Goal: Task Accomplishment & Management: Use online tool/utility

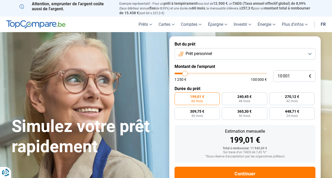
click at [225, 56] on button "Prêt personnel" at bounding box center [244, 54] width 141 height 12
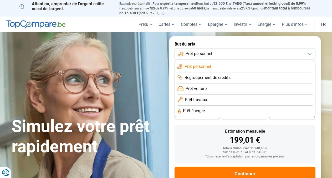
click at [202, 87] on span "Prêt voiture" at bounding box center [195, 89] width 21 height 6
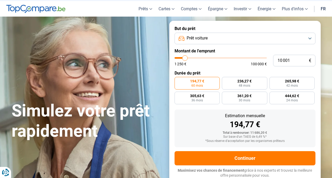
scroll to position [15, 0]
type input "10 500"
type input "10500"
type input "10 750"
type input "10750"
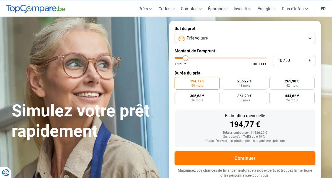
type input "11 000"
type input "11000"
type input "11 250"
type input "11250"
type input "11 500"
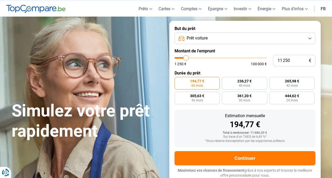
type input "11500"
type input "11 750"
type input "11750"
type input "12 000"
type input "12000"
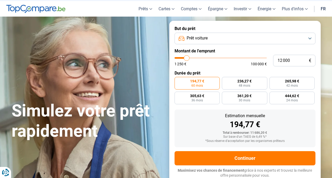
type input "12 250"
type input "12250"
type input "12 750"
type input "12750"
type input "13 000"
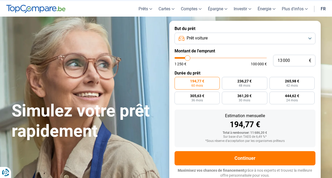
type input "13000"
click at [188, 59] on input "range" at bounding box center [220, 58] width 92 height 2
type input "13 250"
type input "13250"
type input "13 500"
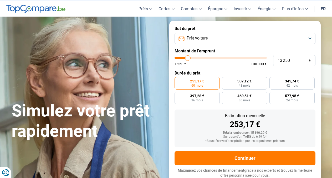
type input "13500"
type input "13 750"
type input "13750"
type input "14 000"
type input "14000"
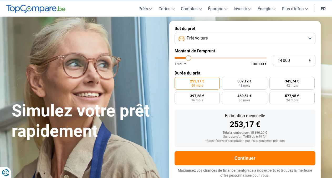
type input "14 250"
type input "14250"
click at [189, 59] on input "range" at bounding box center [220, 58] width 92 height 2
type input "14 500"
type input "14500"
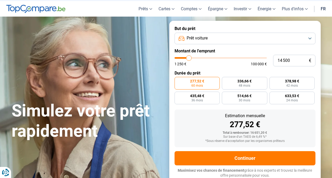
type input "14 750"
type input "14750"
type input "15 000"
type input "15000"
type input "15 250"
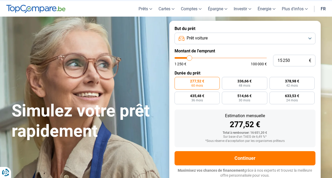
type input "15250"
click at [189, 59] on input "range" at bounding box center [220, 58] width 92 height 2
radio input "false"
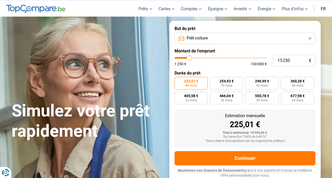
type input "15 000"
type input "15000"
type input "14 750"
type input "14750"
type input "14 500"
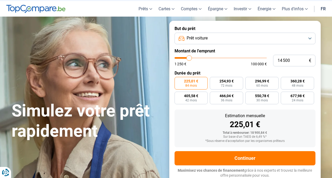
type input "14500"
type input "14 250"
type input "14250"
type input "14 000"
type input "14000"
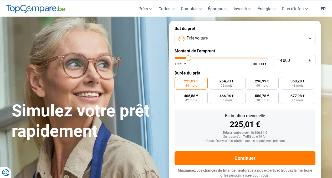
type input "13 750"
type input "13750"
type input "13 500"
type input "13500"
type input "13 250"
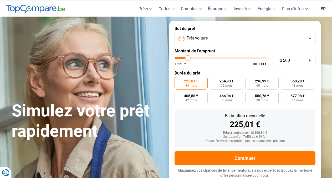
type input "13250"
type input "13 000"
type input "13000"
type input "12 750"
type input "12750"
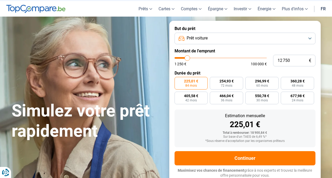
click at [187, 59] on input "range" at bounding box center [220, 58] width 92 height 2
radio input "true"
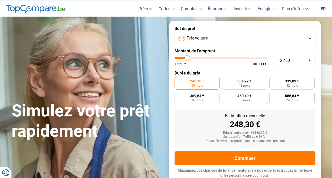
type input "12 500"
type input "12500"
click at [187, 59] on input "range" at bounding box center [220, 58] width 92 height 2
type input "12 250"
type input "12250"
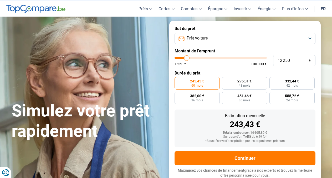
type input "12 000"
type input "12000"
type input "11 750"
type input "11750"
type input "11 500"
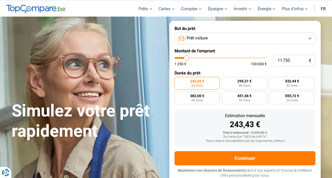
type input "11500"
type input "11 250"
type input "11250"
type input "10 750"
type input "10750"
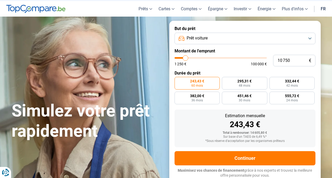
type input "10 250"
type input "10250"
type input "10 000"
type input "10000"
type input "9 500"
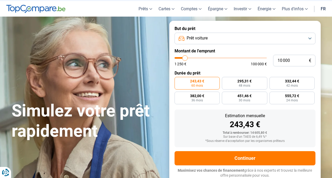
type input "9500"
type input "9 250"
drag, startPoint x: 187, startPoint y: 59, endPoint x: 184, endPoint y: 60, distance: 3.0
type input "9250"
click at [184, 59] on input "range" at bounding box center [220, 58] width 92 height 2
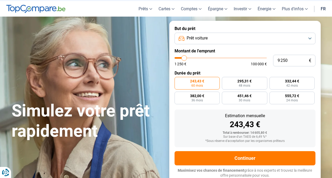
radio input "true"
drag, startPoint x: 184, startPoint y: 61, endPoint x: 188, endPoint y: 63, distance: 3.9
click at [188, 63] on div "1 250 € 100 000 €" at bounding box center [220, 61] width 92 height 9
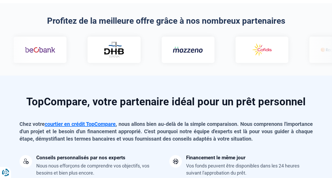
scroll to position [0, 0]
